Goal: Task Accomplishment & Management: Manage account settings

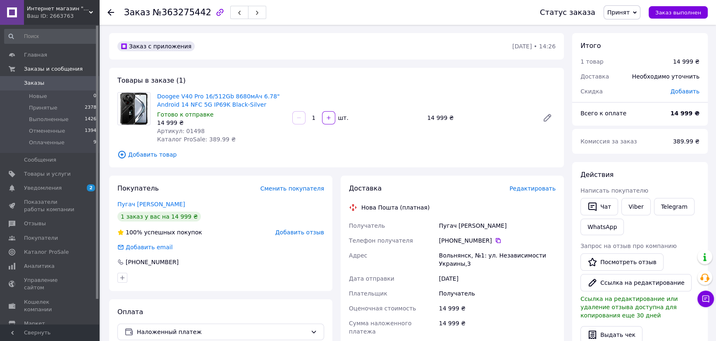
click at [43, 87] on span "Заказы" at bounding box center [50, 82] width 53 height 7
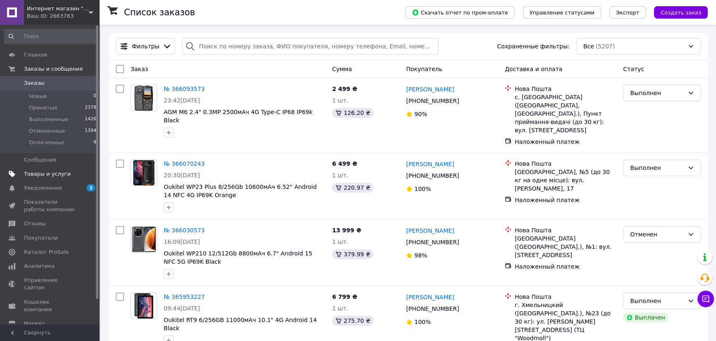
click at [39, 174] on span "Товары и услуги" at bounding box center [47, 173] width 47 height 7
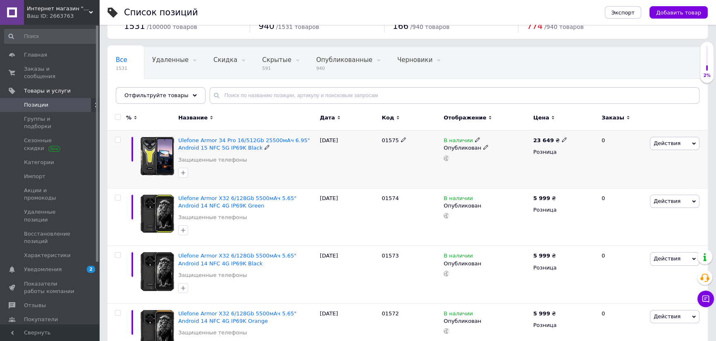
scroll to position [45, 0]
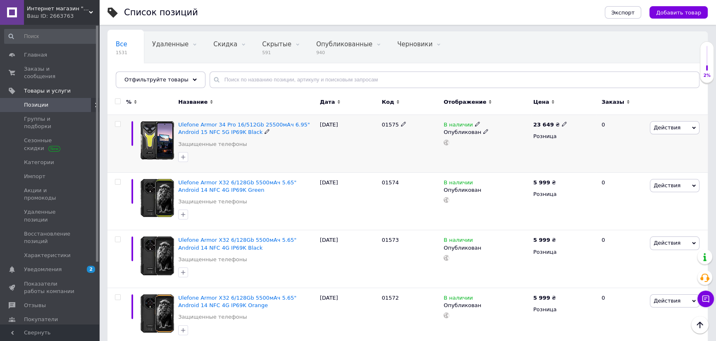
click at [541, 123] on b "23 649" at bounding box center [543, 125] width 21 height 6
drag, startPoint x: 581, startPoint y: 115, endPoint x: 586, endPoint y: 115, distance: 4.5
click at [586, 115] on input "23649" at bounding box center [600, 115] width 63 height 17
type input "23549"
click at [531, 152] on div "23 649 ₴ Цена 23549 Валюта ₴ $ € CHF £ ¥ PLN ₸ MDL HUF KGS CN¥ TRY ₩ lei Розница" at bounding box center [563, 144] width 65 height 58
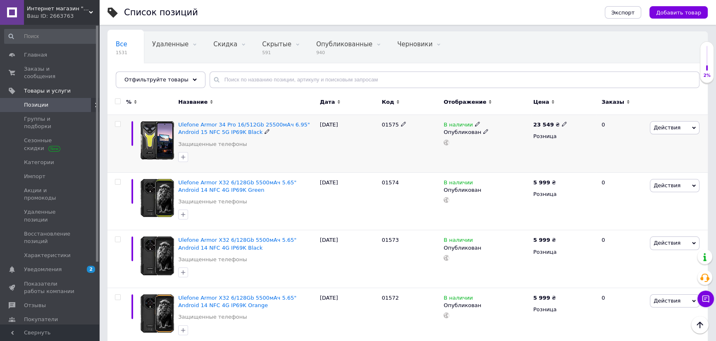
click at [680, 134] on div "Действия Редактировать Поднять в начало группы Копировать Скидка Подарок Сопутс…" at bounding box center [678, 144] width 60 height 58
click at [682, 129] on span "Действия" at bounding box center [675, 127] width 50 height 13
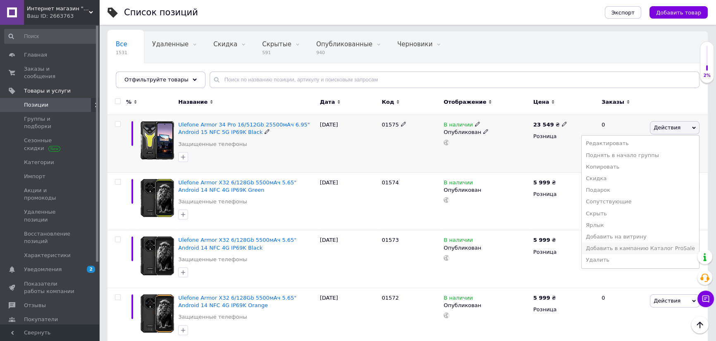
click at [649, 247] on li "Добавить в кампанию Каталог ProSale" at bounding box center [640, 249] width 117 height 12
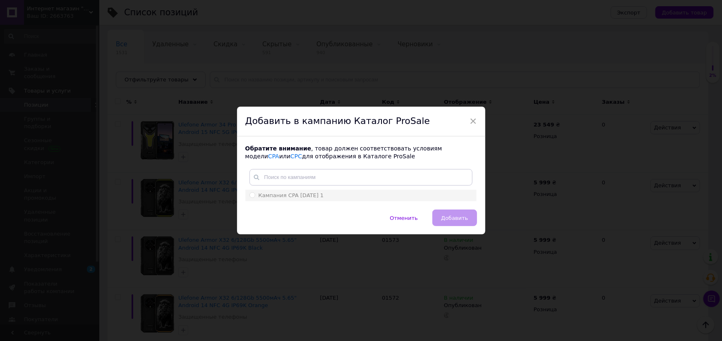
click at [376, 199] on li "Кампания CPA [DATE] 1" at bounding box center [360, 196] width 231 height 12
radio input "true"
click at [448, 213] on button "Добавить" at bounding box center [454, 218] width 44 height 17
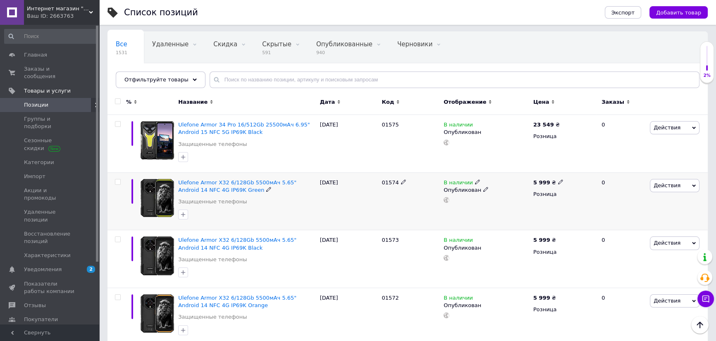
scroll to position [90, 0]
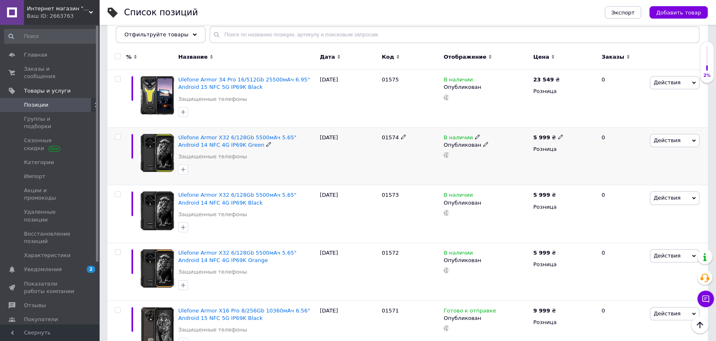
click at [538, 137] on b "5 999" at bounding box center [541, 137] width 17 height 6
drag, startPoint x: 585, startPoint y: 130, endPoint x: 543, endPoint y: 123, distance: 42.4
type input "6099"
click at [541, 196] on b "5 999" at bounding box center [541, 195] width 17 height 6
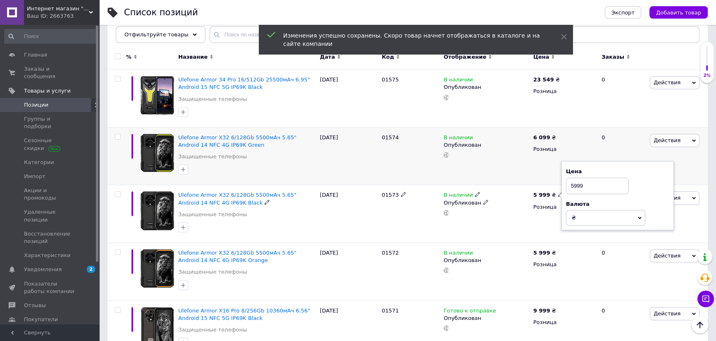
drag, startPoint x: 587, startPoint y: 187, endPoint x: 553, endPoint y: 184, distance: 34.0
type input "6099"
click at [537, 252] on b "5 999" at bounding box center [541, 253] width 17 height 6
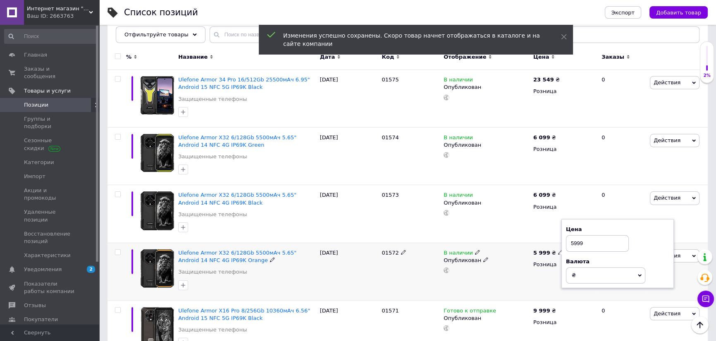
drag, startPoint x: 587, startPoint y: 244, endPoint x: 562, endPoint y: 244, distance: 24.8
click at [562, 244] on div "Цена 5999 Валюта ₴ $ € CHF £ ¥ PLN ₸ MDL HUF KGS CN¥ TRY ₩ lei" at bounding box center [618, 253] width 112 height 69
type input "6099"
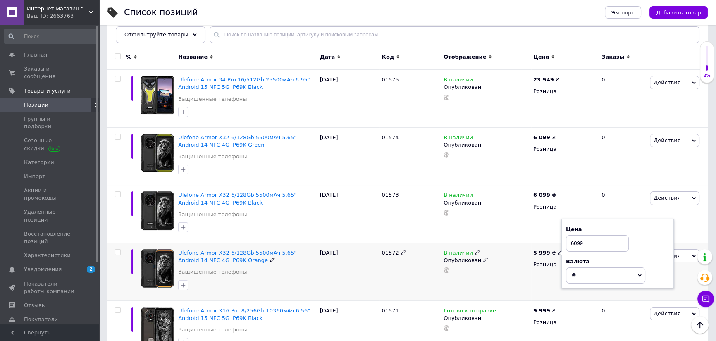
click at [380, 285] on div "01572" at bounding box center [411, 272] width 62 height 58
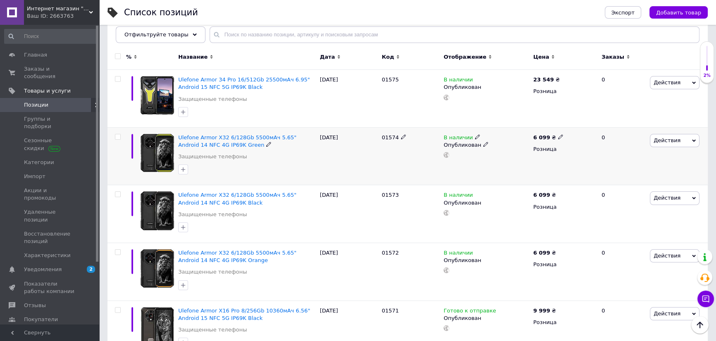
click at [673, 139] on span "Действия" at bounding box center [667, 140] width 27 height 6
click at [636, 261] on li "Добавить в кампанию Каталог ProSale" at bounding box center [640, 262] width 117 height 12
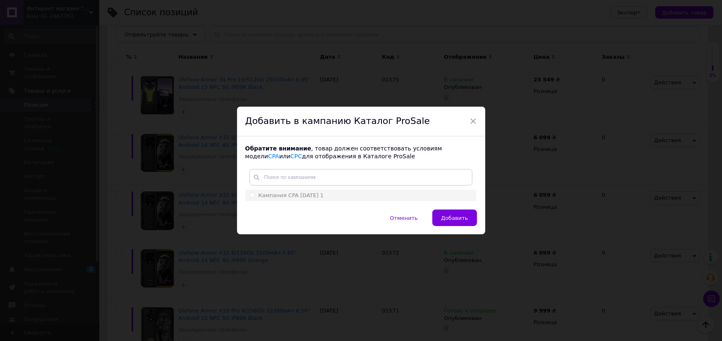
click at [383, 196] on div "Кампания CPA [DATE] 1" at bounding box center [360, 195] width 223 height 7
radio input "true"
click at [445, 215] on span "Добавить" at bounding box center [454, 218] width 27 height 6
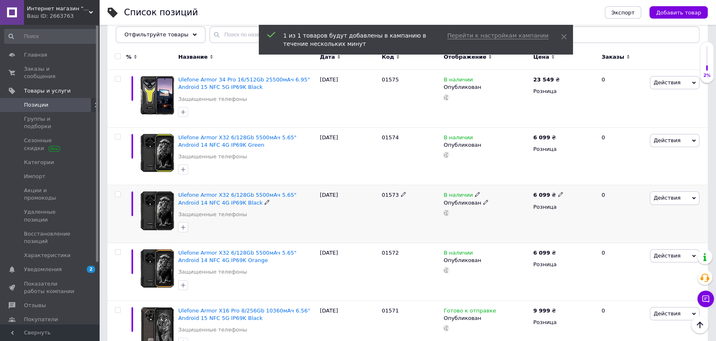
click at [683, 200] on span "Действия" at bounding box center [675, 197] width 50 height 13
click at [649, 317] on li "Добавить в кампанию Каталог ProSale" at bounding box center [640, 319] width 117 height 12
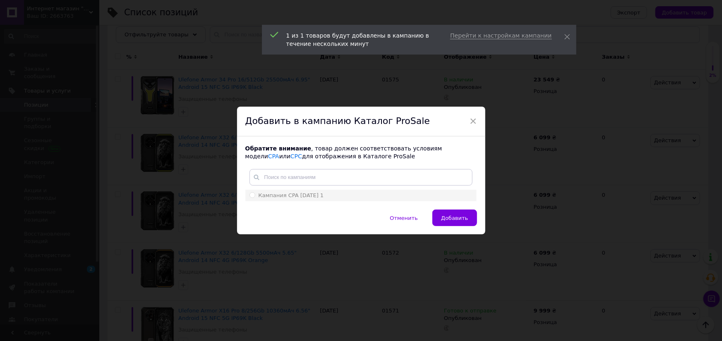
click at [352, 199] on li "Кампания CPA [DATE] 1" at bounding box center [360, 196] width 231 height 12
radio input "true"
click at [445, 215] on span "Добавить" at bounding box center [454, 218] width 27 height 6
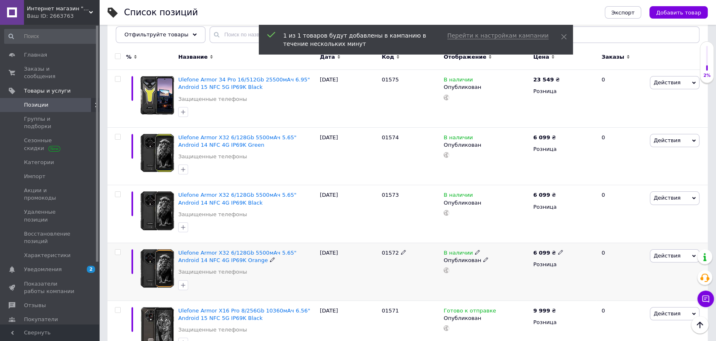
click at [658, 253] on span "Действия" at bounding box center [667, 256] width 27 height 6
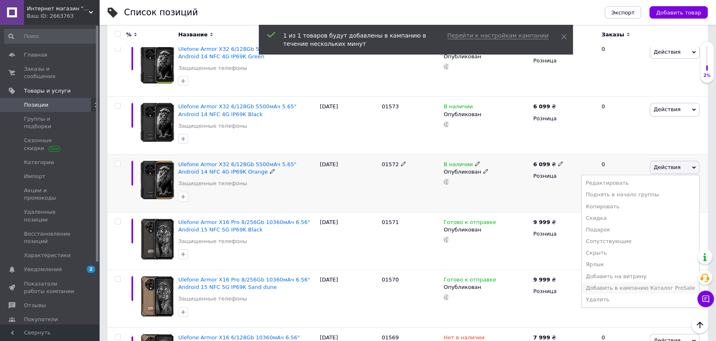
scroll to position [180, 0]
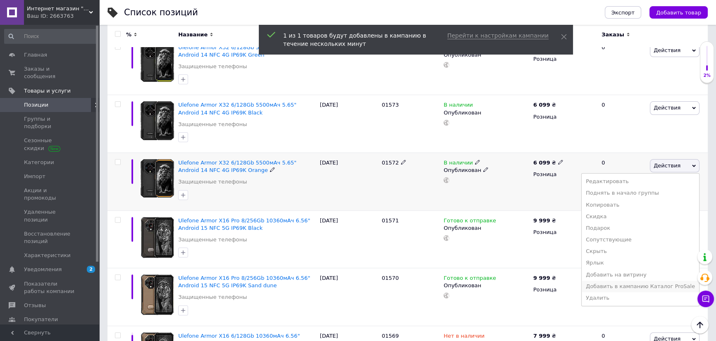
click at [650, 288] on li "Добавить в кампанию Каталог ProSale" at bounding box center [640, 287] width 117 height 12
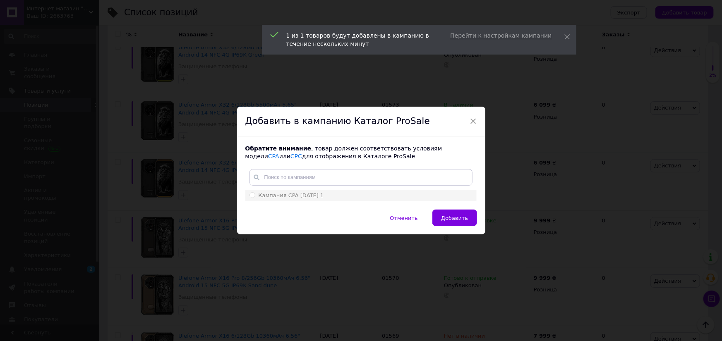
click at [323, 194] on span "Кампания CPA [DATE] 1" at bounding box center [290, 195] width 65 height 6
click at [255, 194] on input "Кампания CPA [DATE] 1" at bounding box center [251, 194] width 5 height 5
radio input "true"
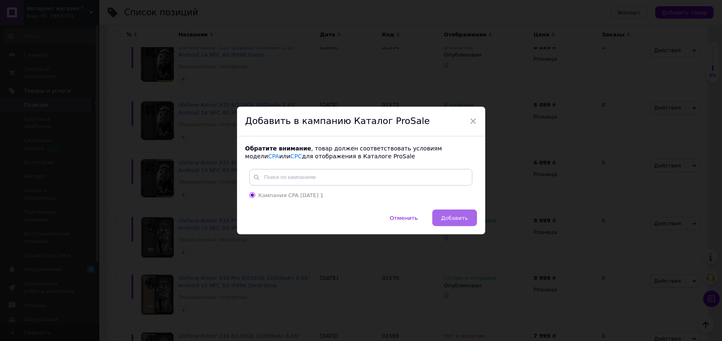
click at [455, 216] on span "Добавить" at bounding box center [454, 218] width 27 height 6
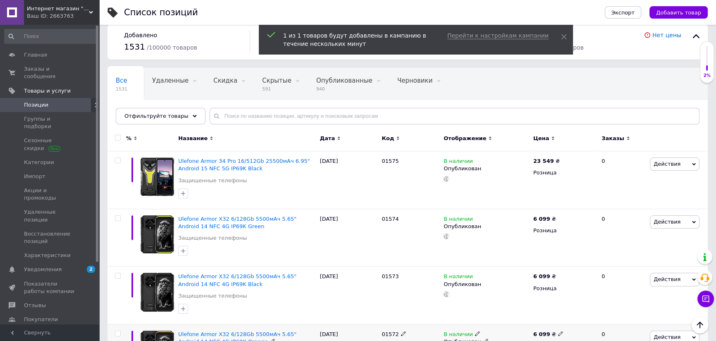
scroll to position [0, 0]
